Goal: Browse casually

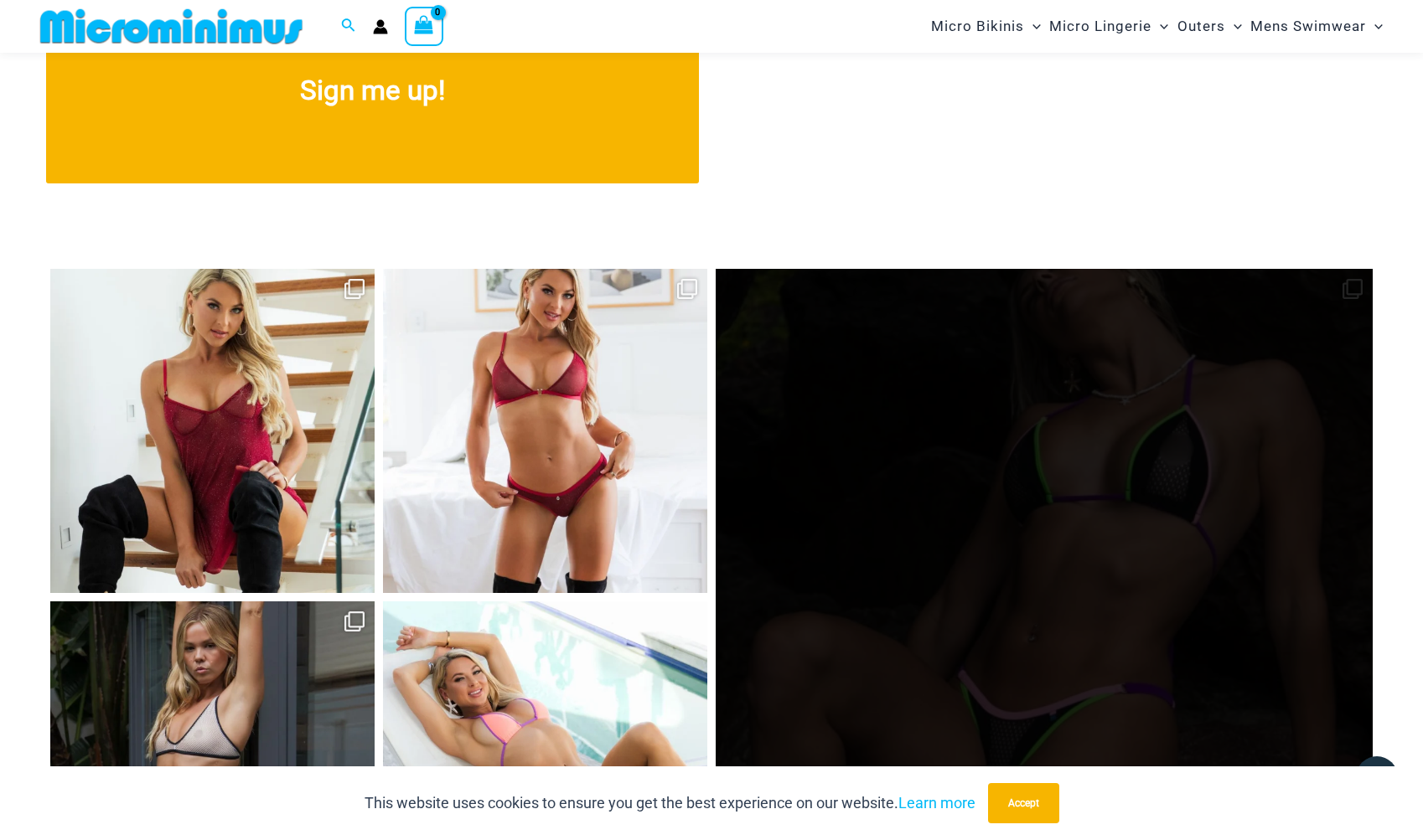
scroll to position [7360, 0]
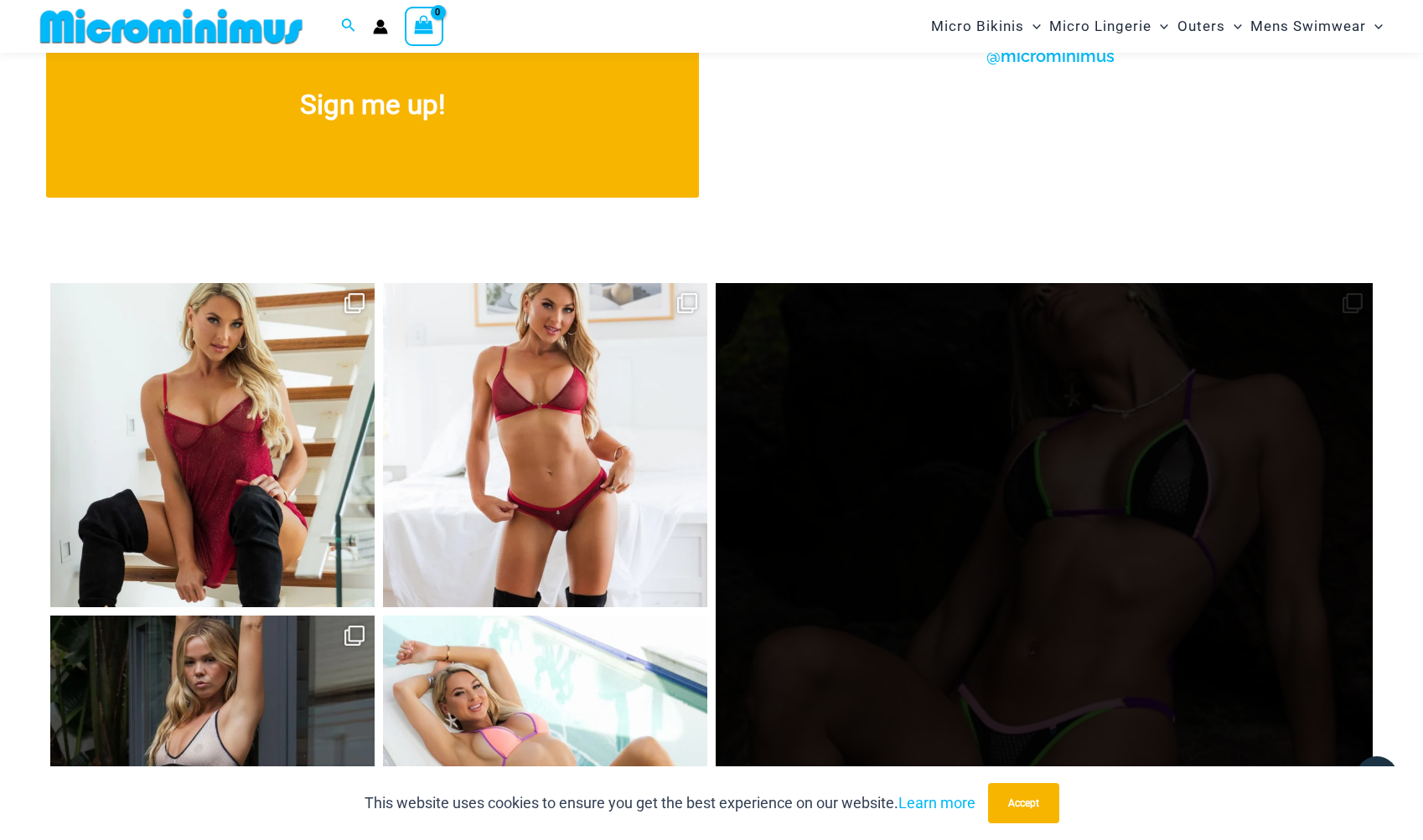
drag, startPoint x: 817, startPoint y: 340, endPoint x: 904, endPoint y: 393, distance: 101.9
click at [904, 393] on link "Open" at bounding box center [1044, 611] width 657 height 657
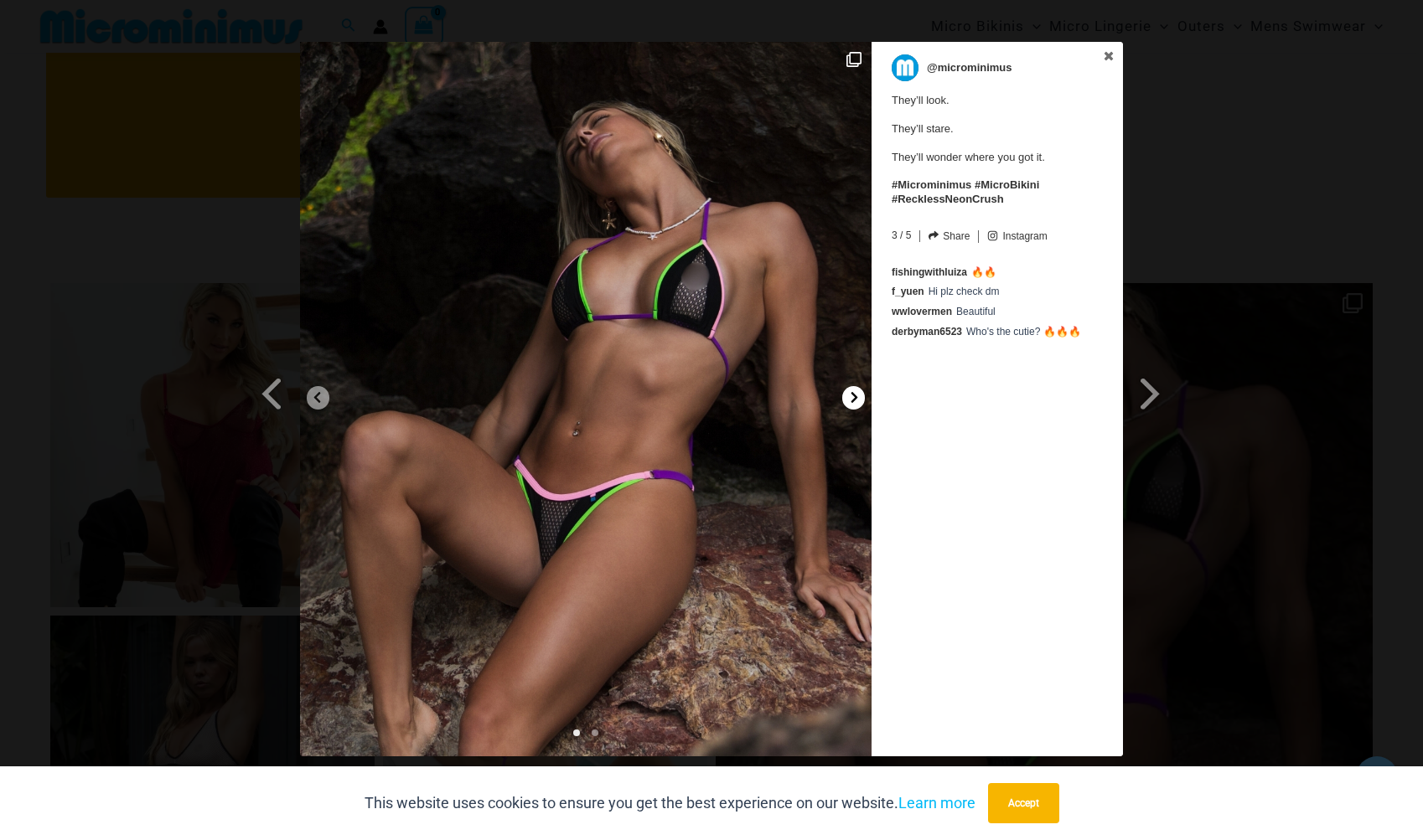
click at [855, 398] on icon at bounding box center [855, 397] width 7 height 11
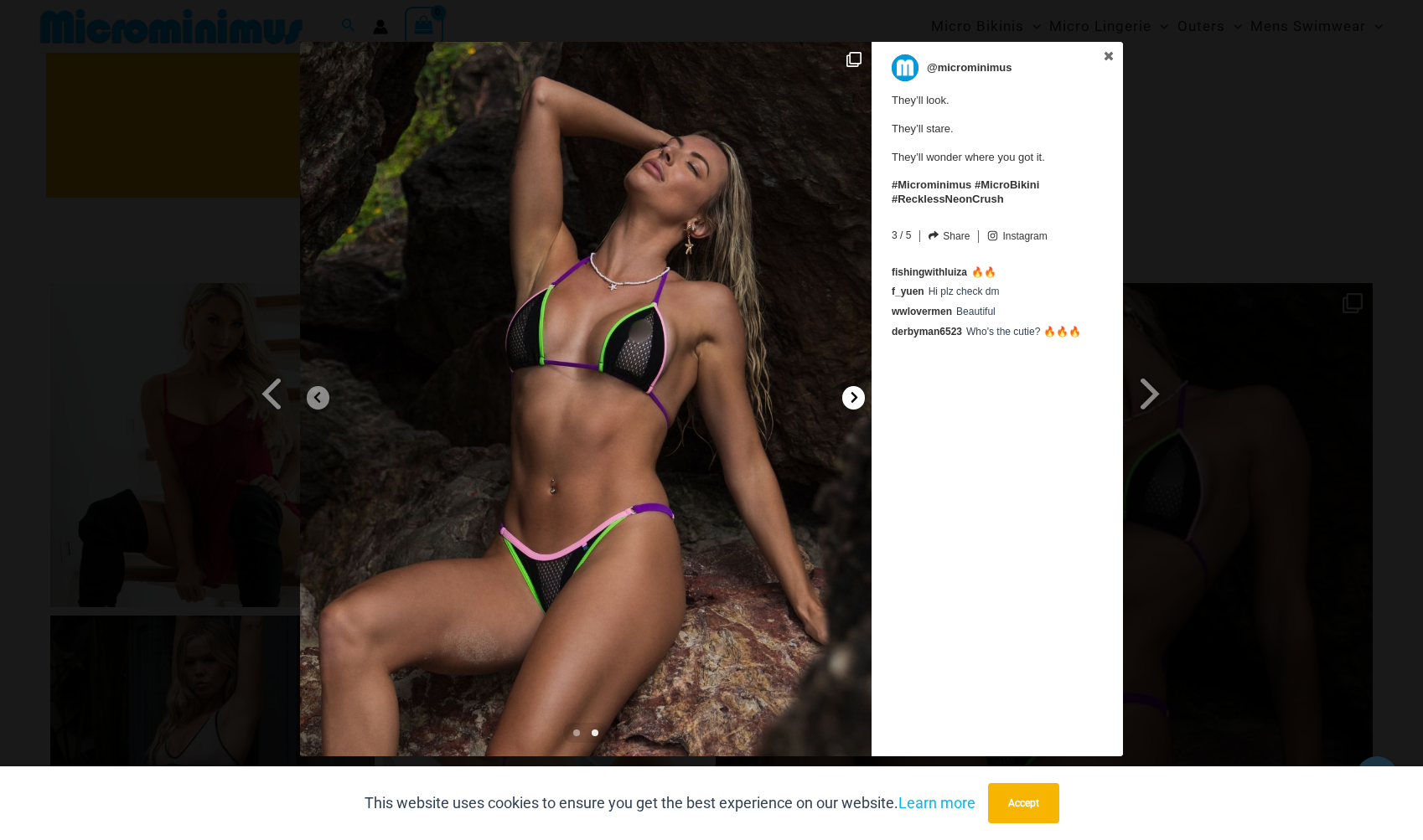
click at [855, 398] on icon at bounding box center [855, 397] width 7 height 11
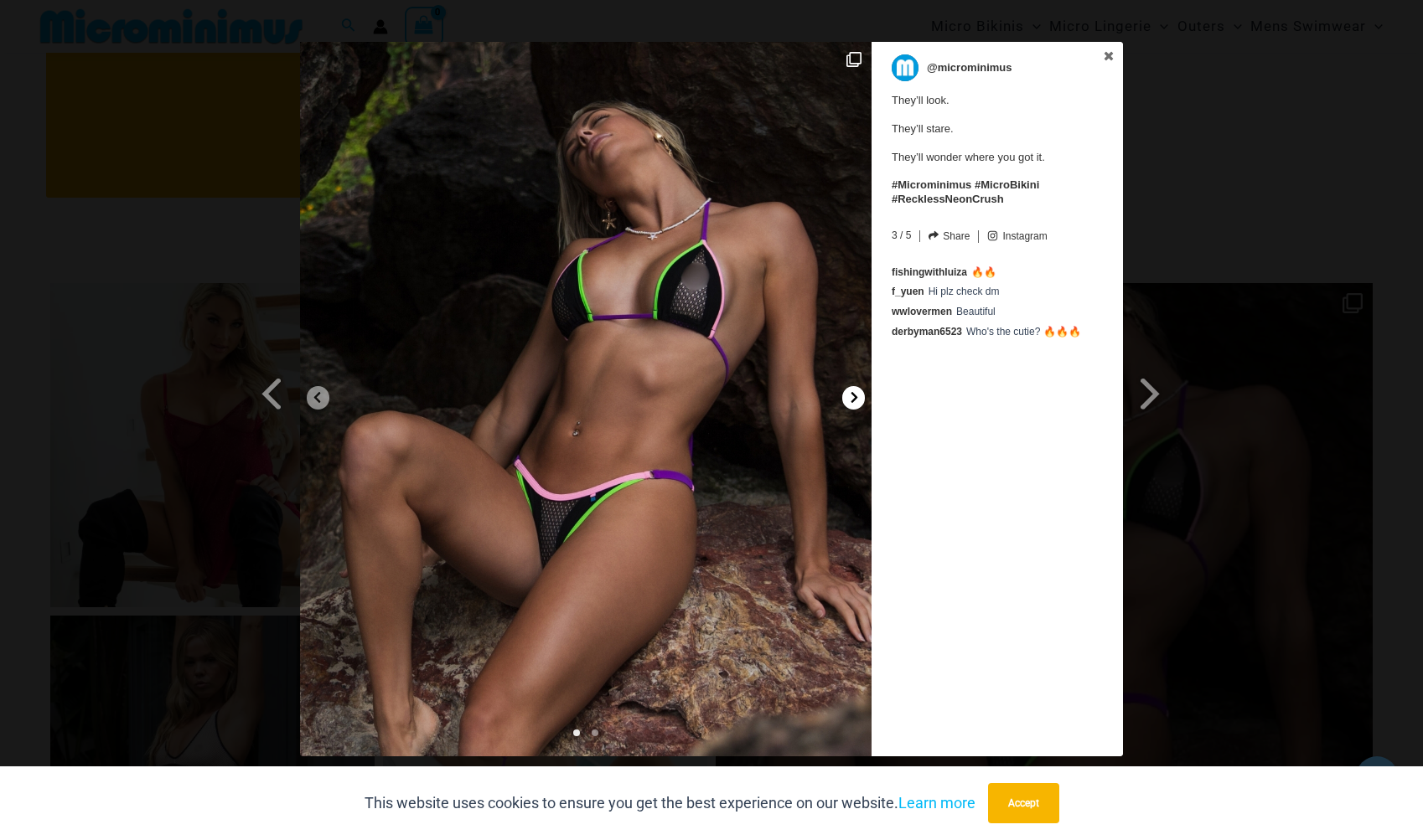
click at [855, 398] on icon at bounding box center [855, 397] width 7 height 11
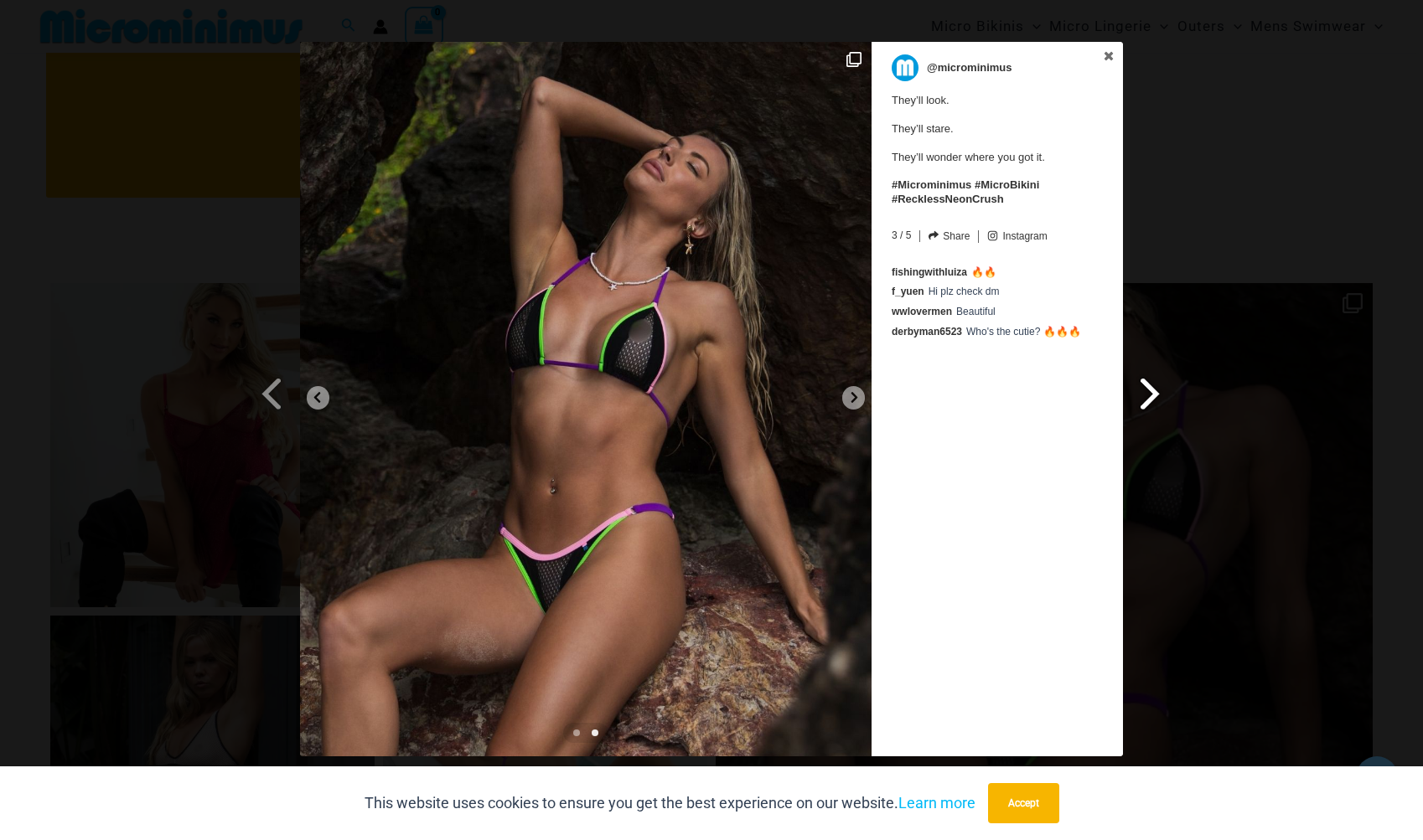
click at [1153, 390] on span at bounding box center [1150, 393] width 29 height 38
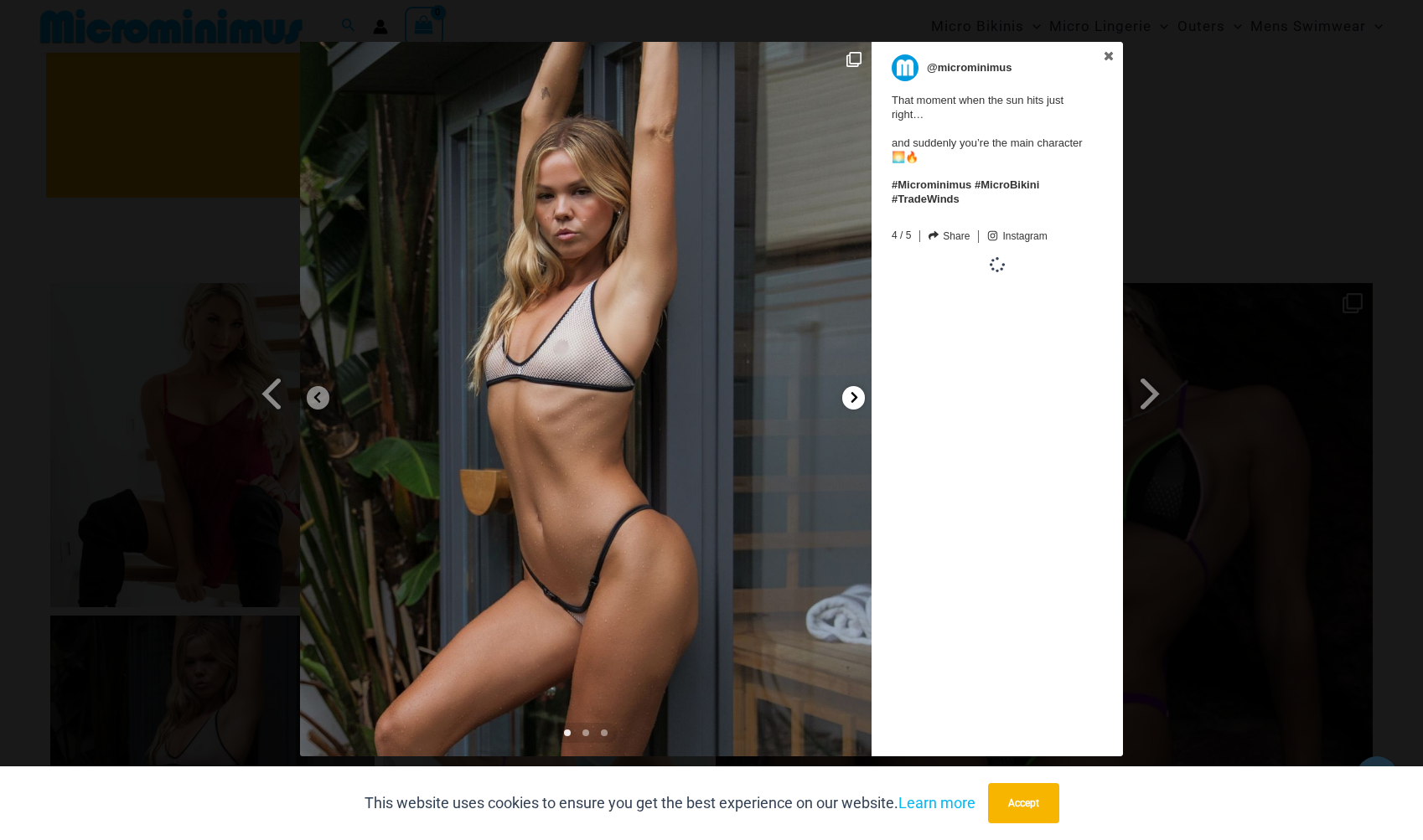
click at [850, 394] on icon at bounding box center [854, 397] width 13 height 13
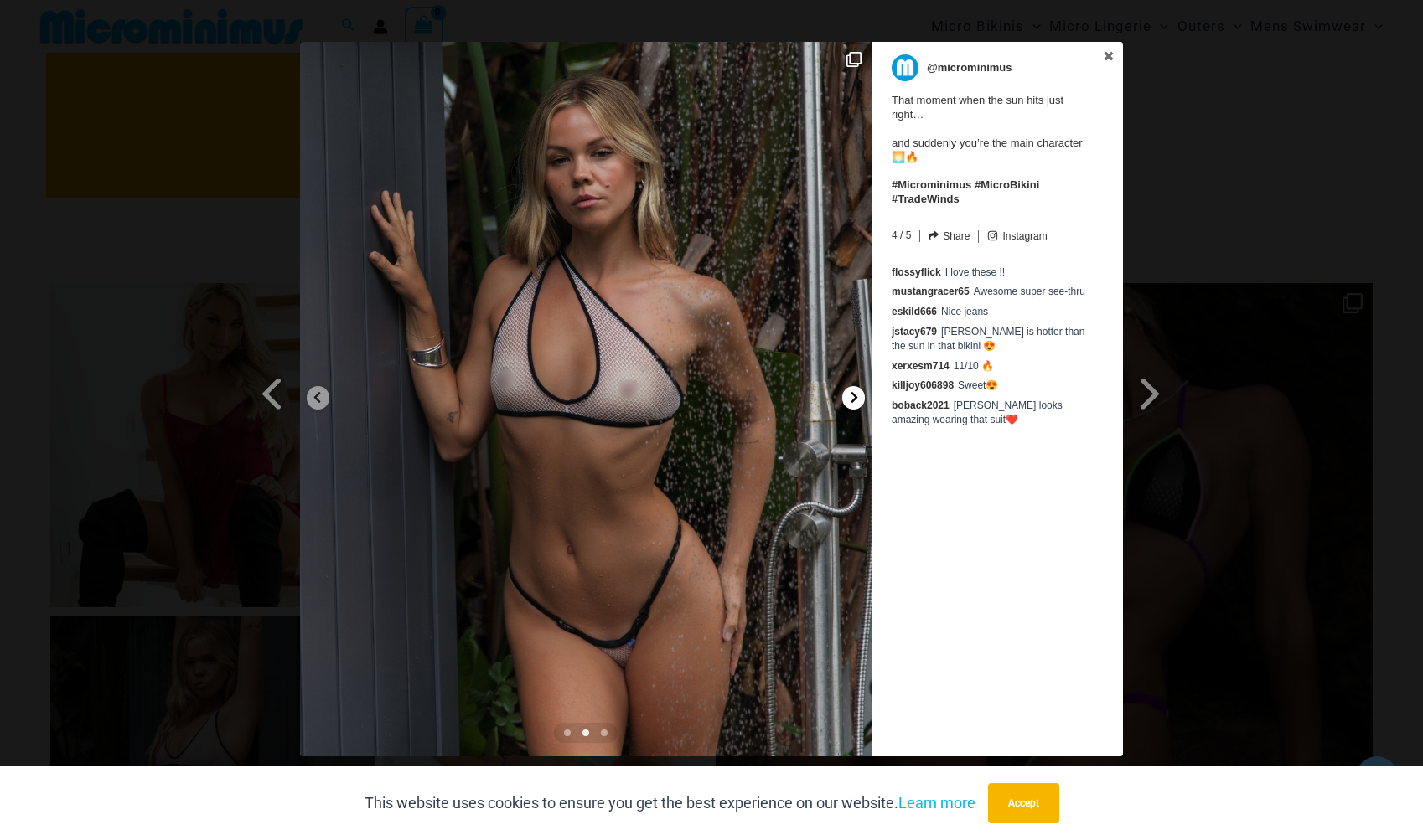
click at [850, 394] on icon at bounding box center [854, 397] width 13 height 13
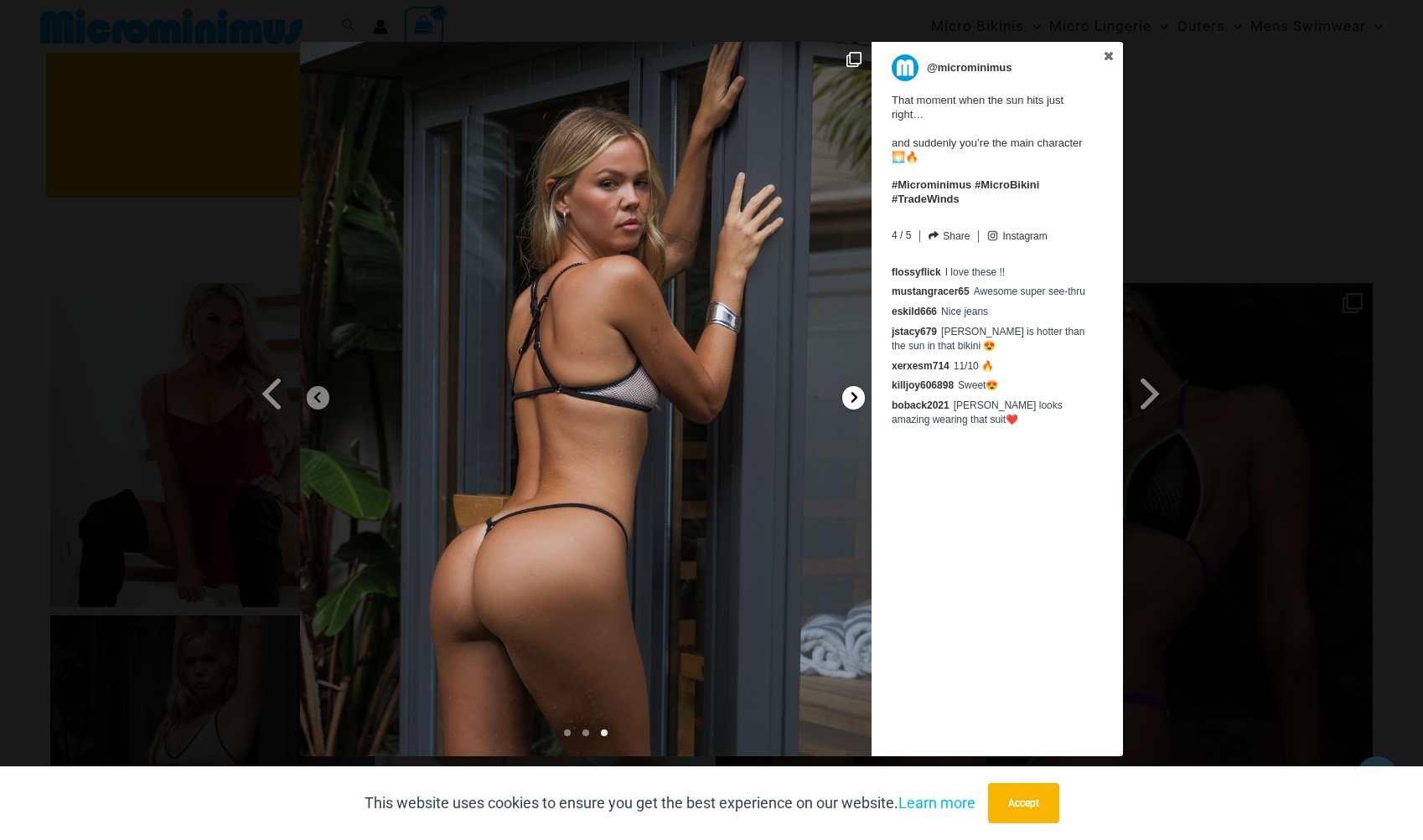
click at [850, 394] on icon at bounding box center [854, 397] width 13 height 13
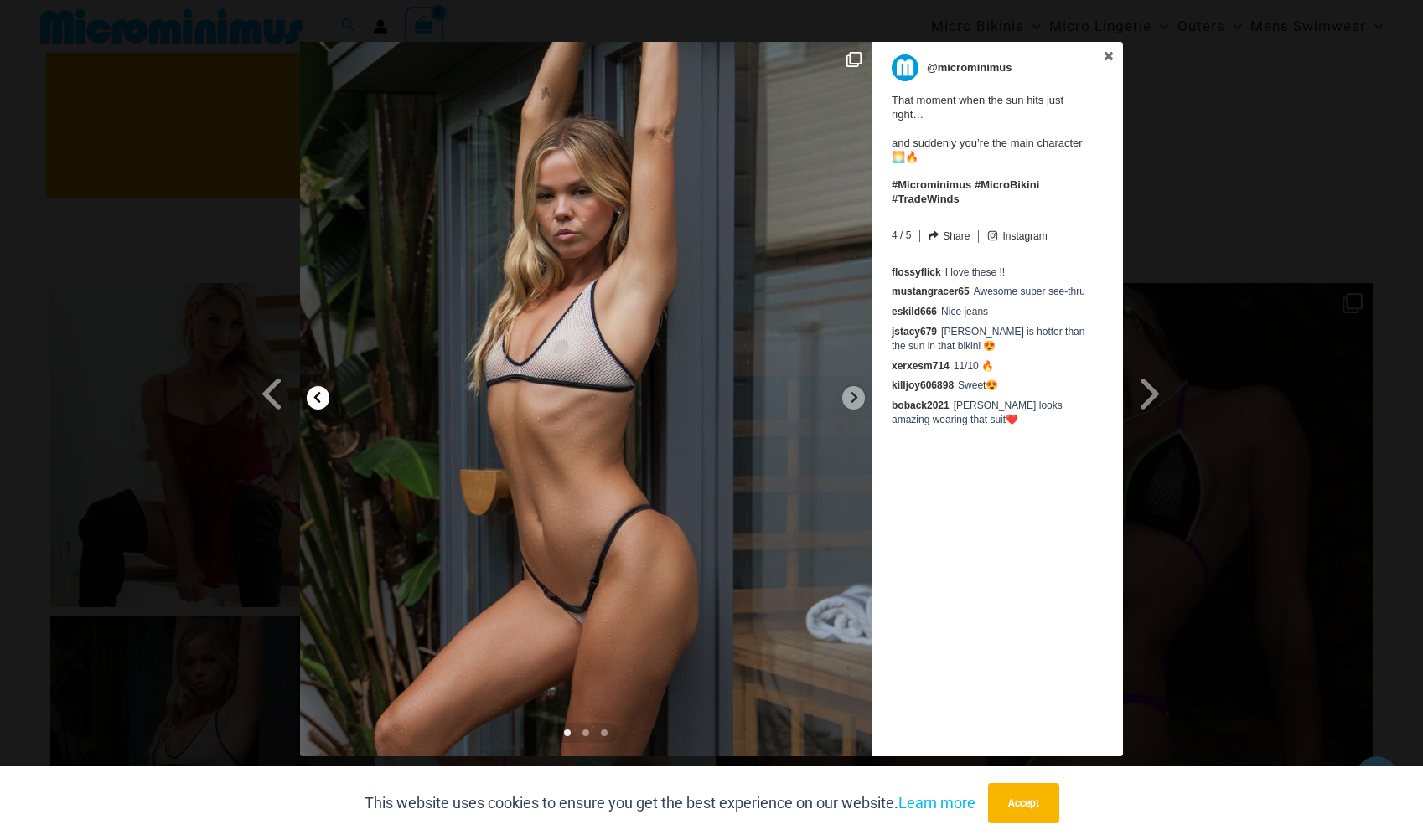
click at [319, 398] on icon at bounding box center [317, 397] width 13 height 13
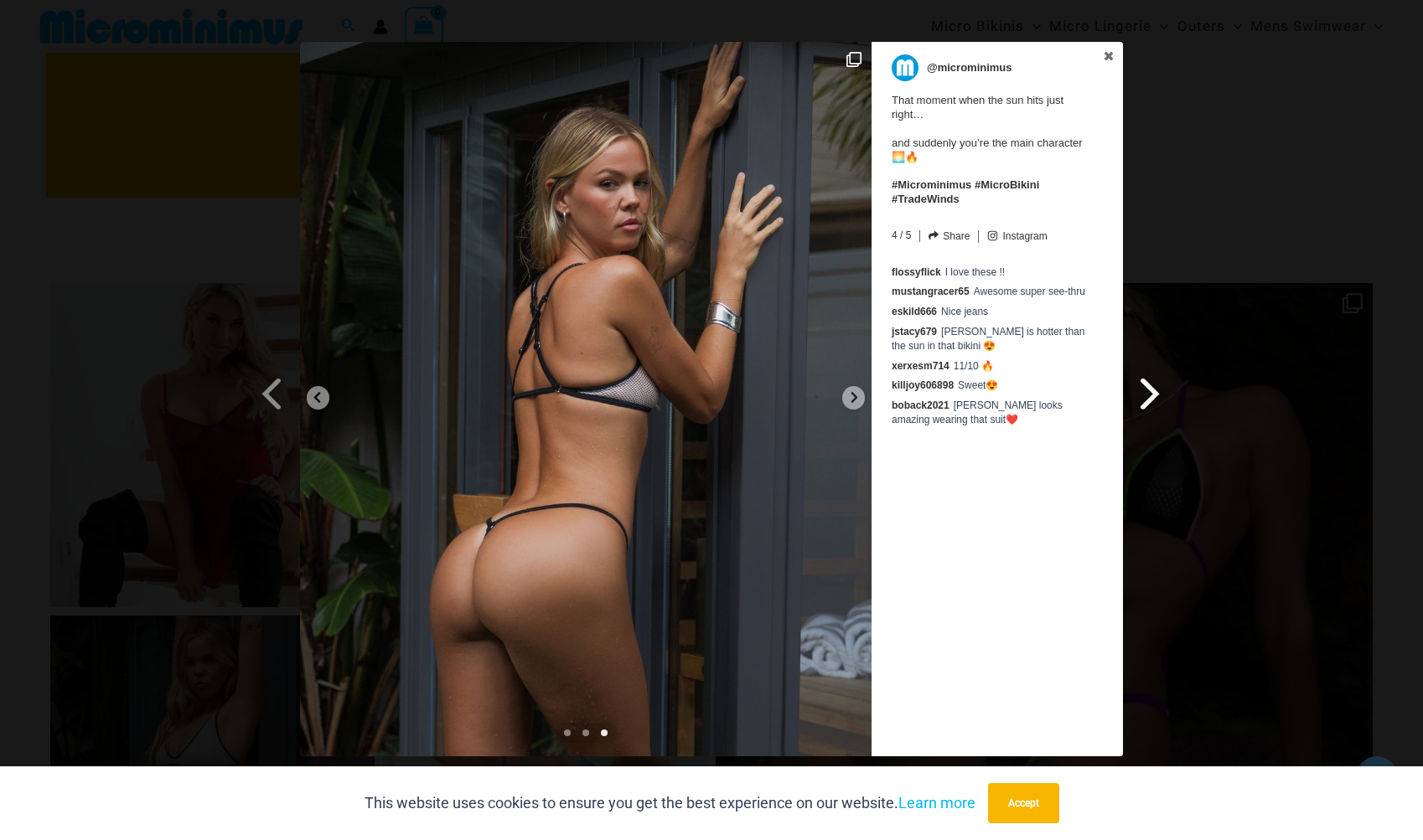
click at [1150, 386] on span at bounding box center [1150, 393] width 29 height 38
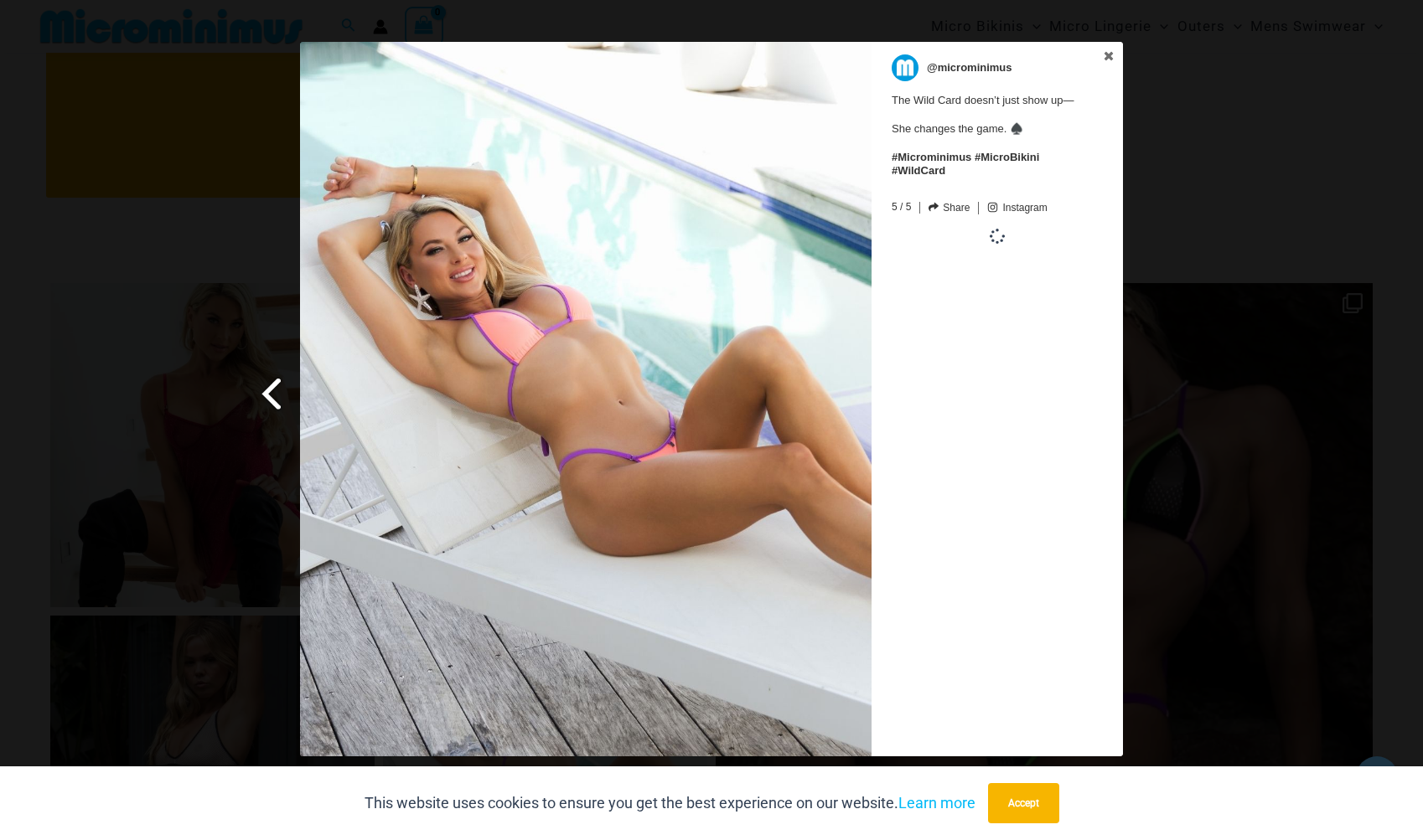
click at [271, 393] on span at bounding box center [273, 393] width 29 height 38
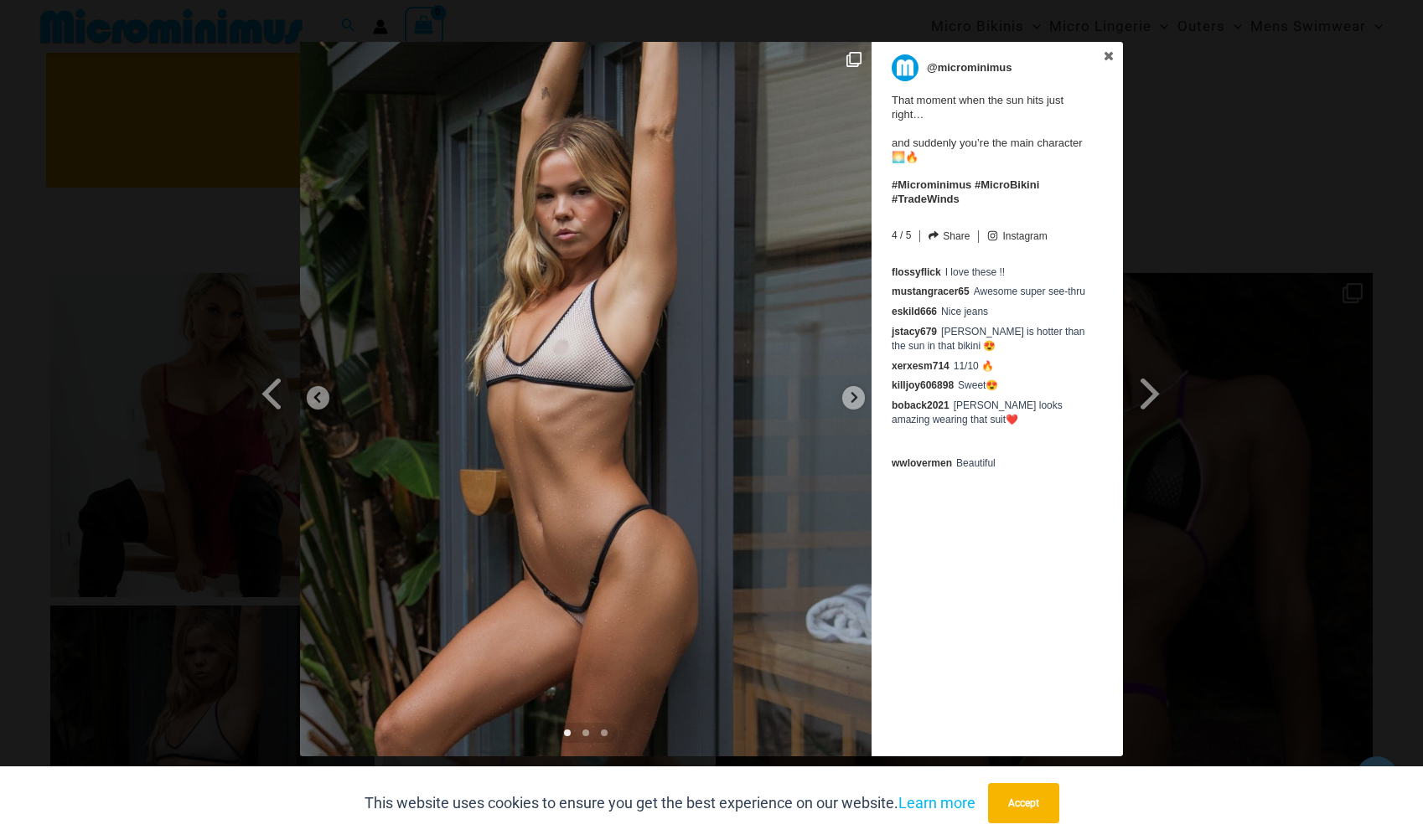
scroll to position [7370, 0]
click at [1152, 389] on span at bounding box center [1150, 393] width 29 height 38
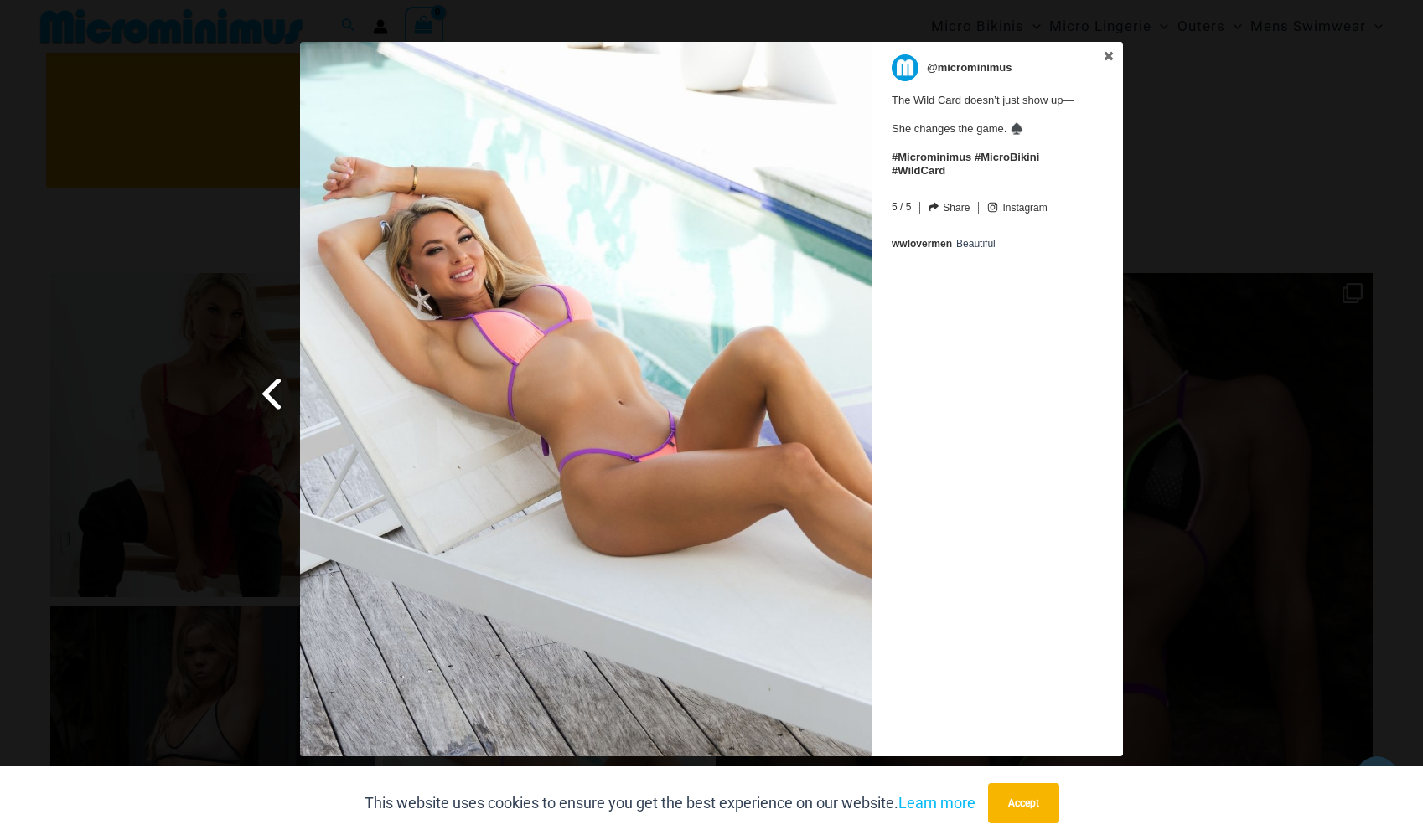
click at [269, 382] on span at bounding box center [273, 393] width 29 height 38
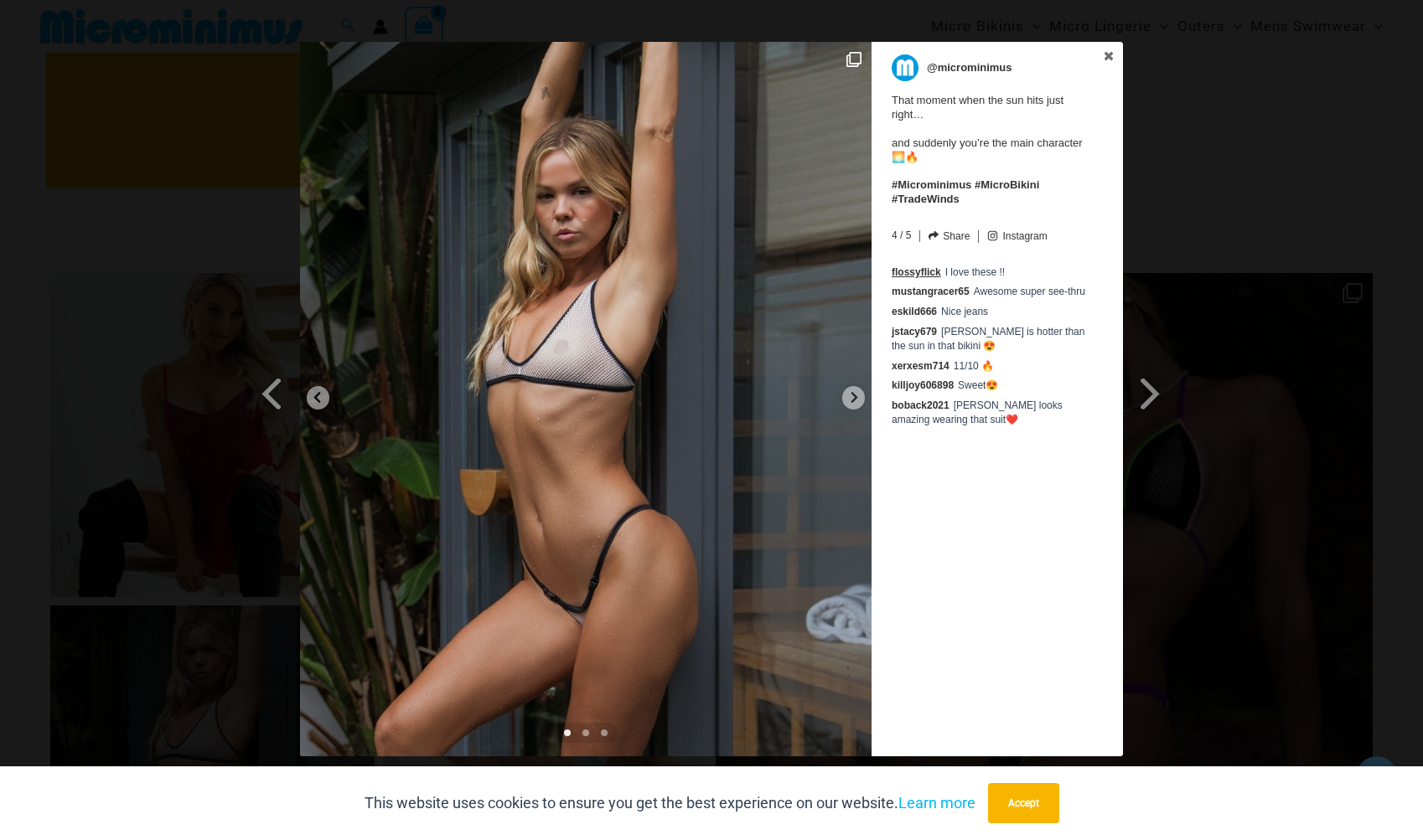
click at [918, 267] on link "flossyflick" at bounding box center [916, 273] width 50 height 12
click at [1107, 60] on icon at bounding box center [1109, 57] width 12 height 12
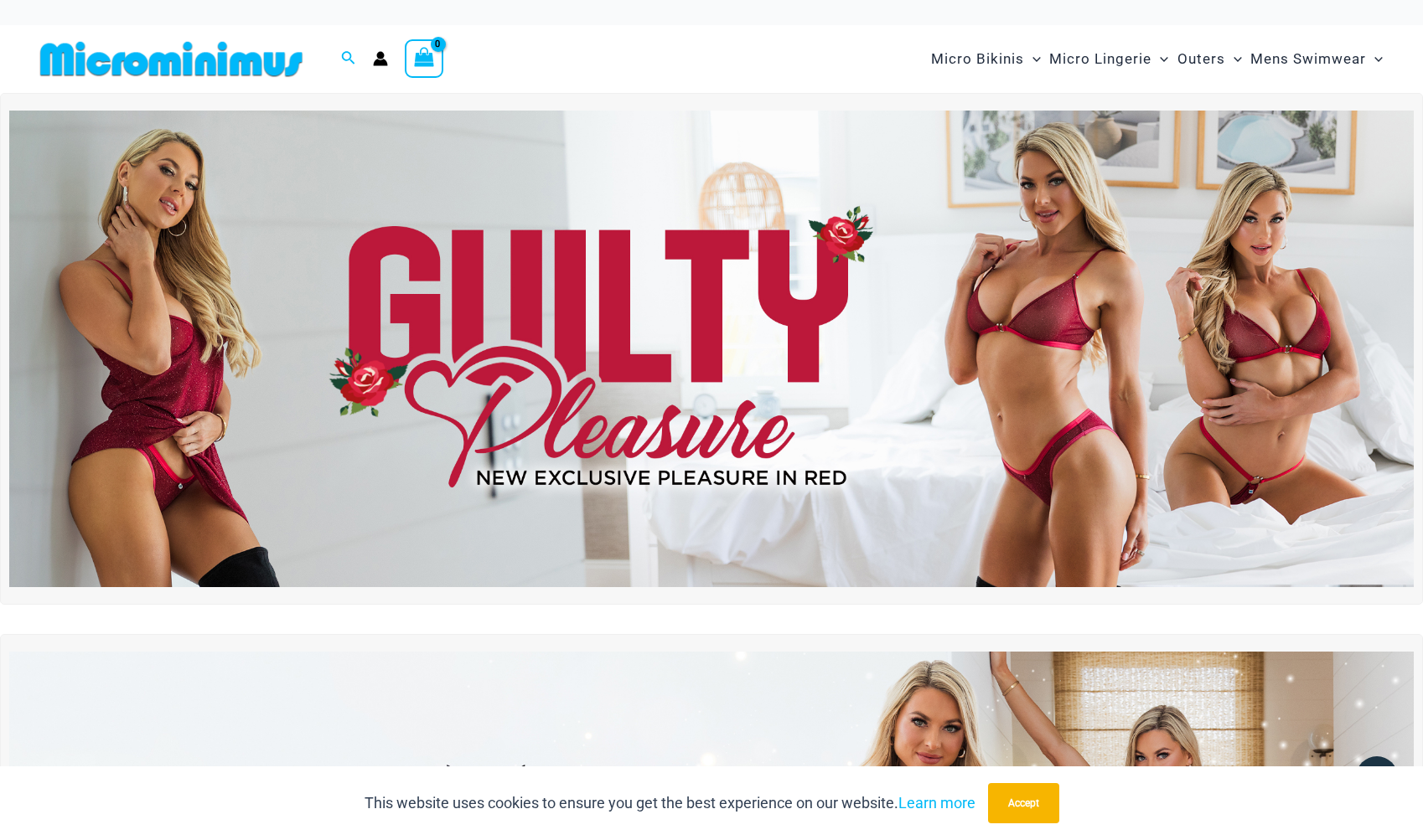
scroll to position [0, 0]
